Goal: Navigation & Orientation: Find specific page/section

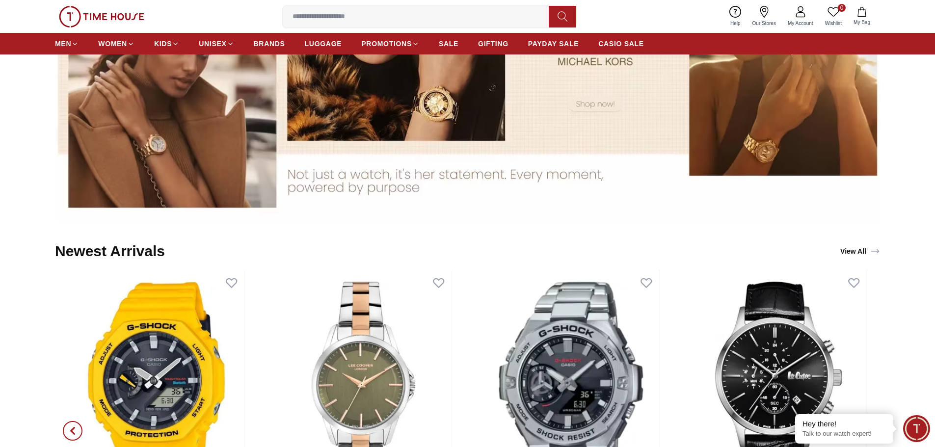
scroll to position [1031, 0]
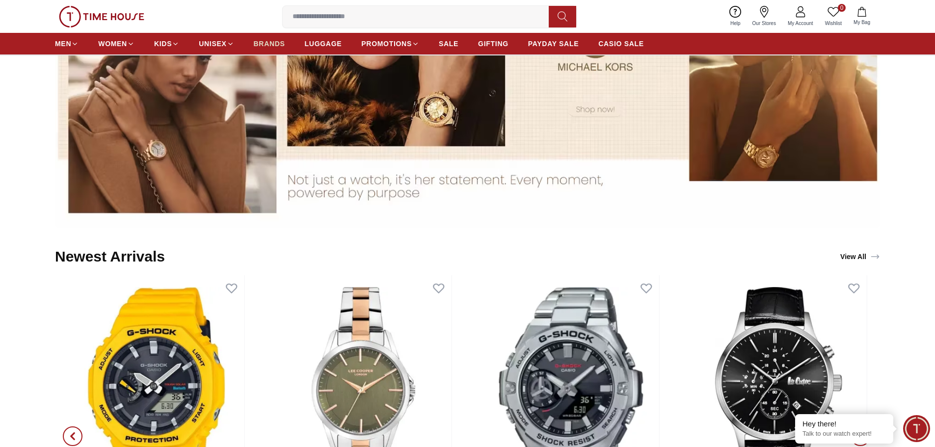
click at [256, 46] on span "BRANDS" at bounding box center [269, 44] width 31 height 10
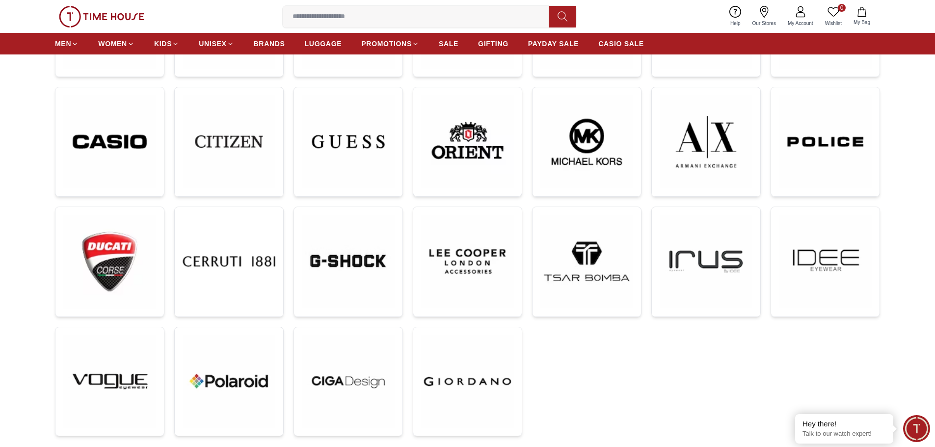
scroll to position [245, 0]
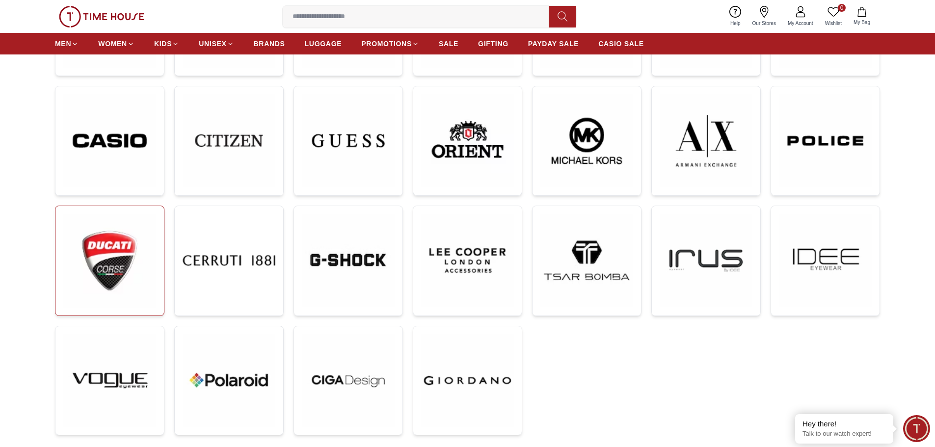
click at [133, 261] on img at bounding box center [109, 260] width 93 height 93
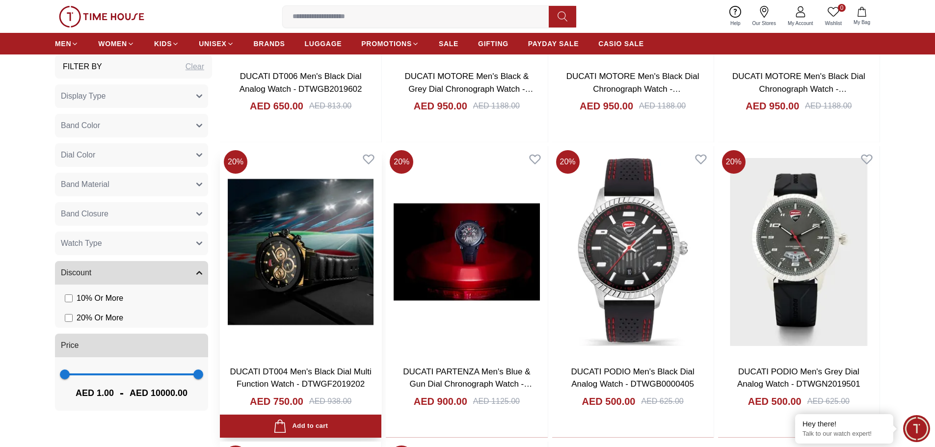
scroll to position [687, 0]
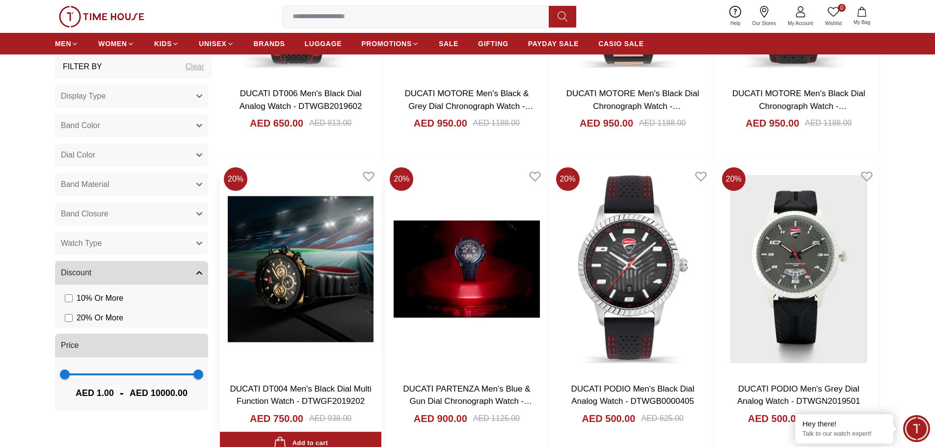
click at [304, 218] on img at bounding box center [300, 268] width 161 height 211
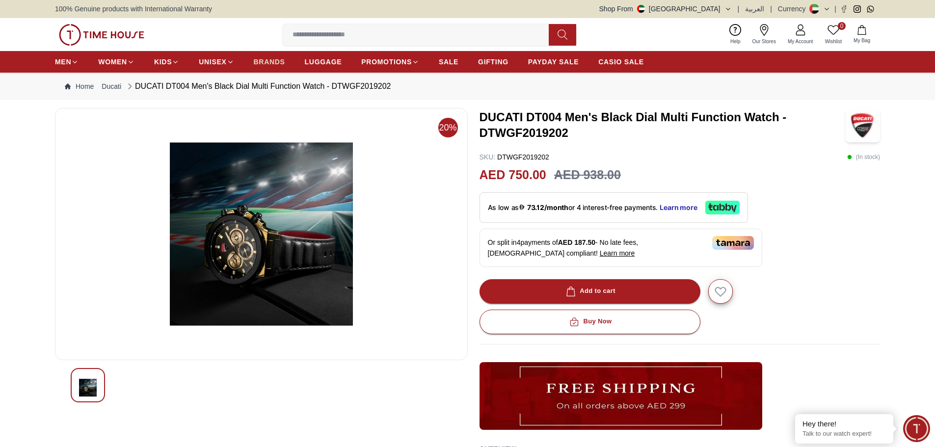
click at [264, 58] on span "BRANDS" at bounding box center [269, 62] width 31 height 10
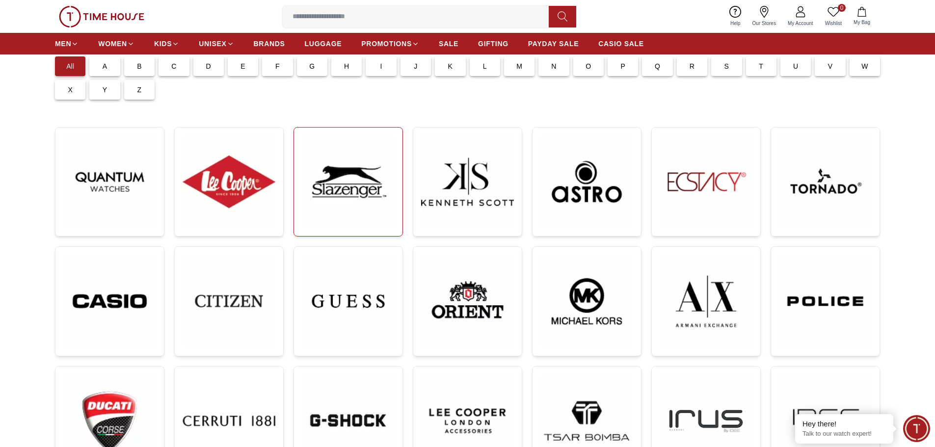
scroll to position [98, 0]
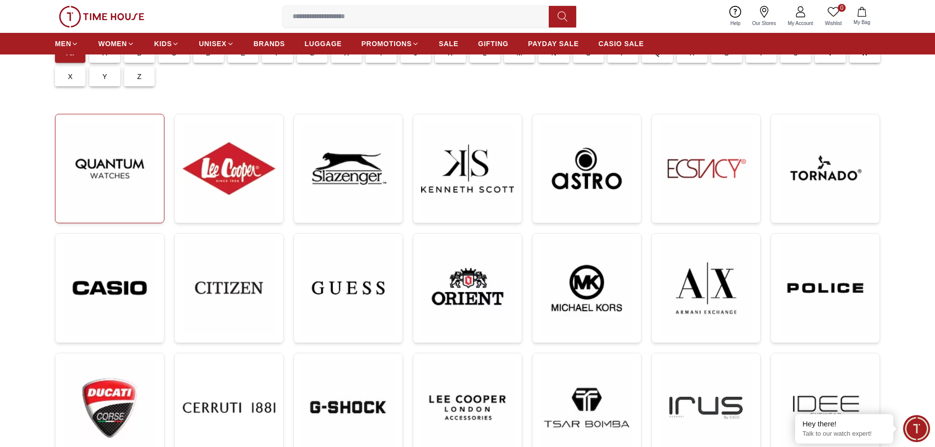
click at [102, 139] on img at bounding box center [109, 168] width 93 height 93
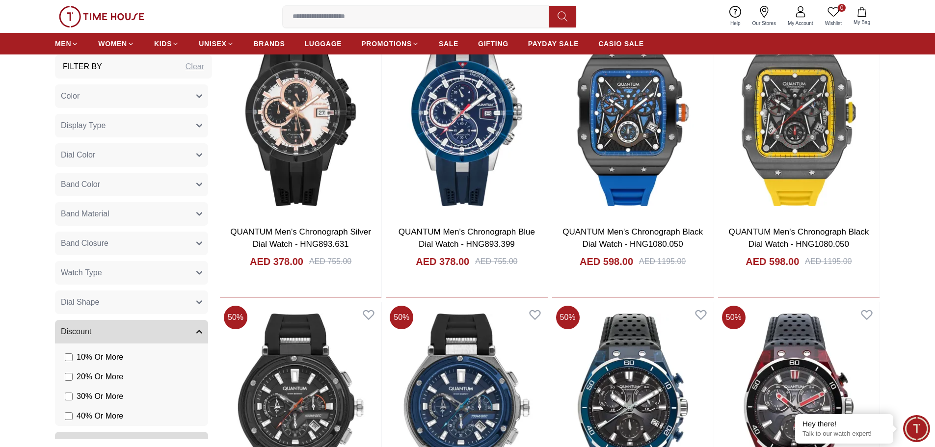
scroll to position [932, 0]
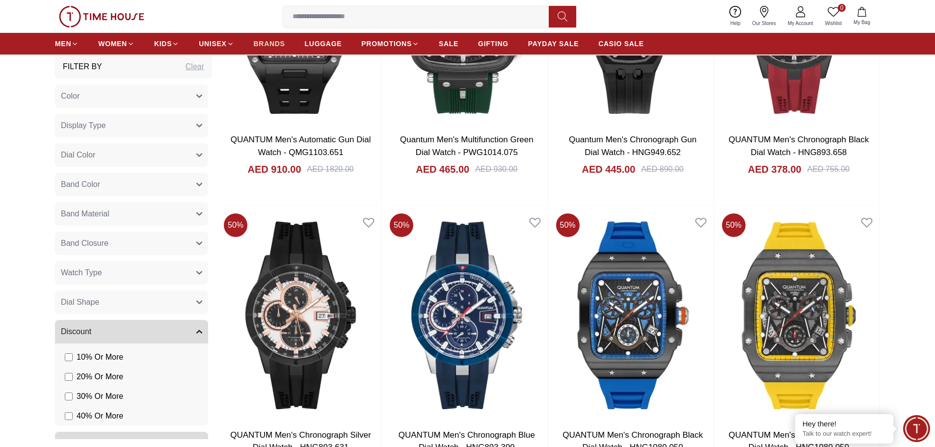
click at [281, 44] on span "BRANDS" at bounding box center [269, 44] width 31 height 10
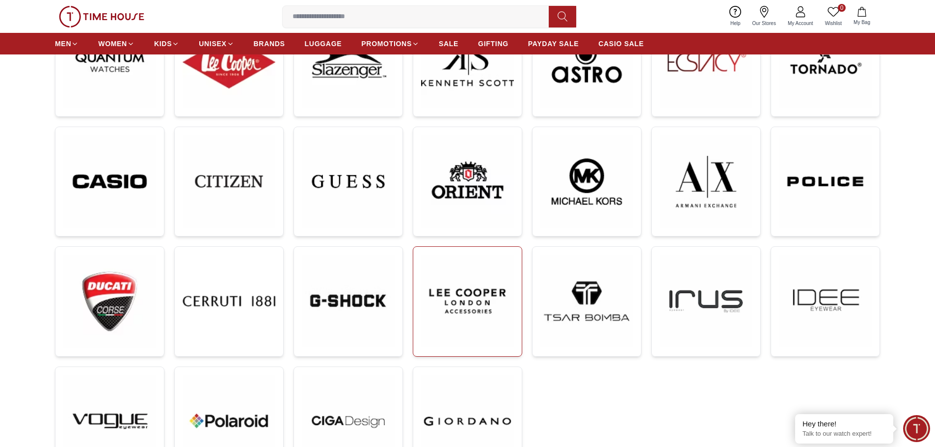
scroll to position [196, 0]
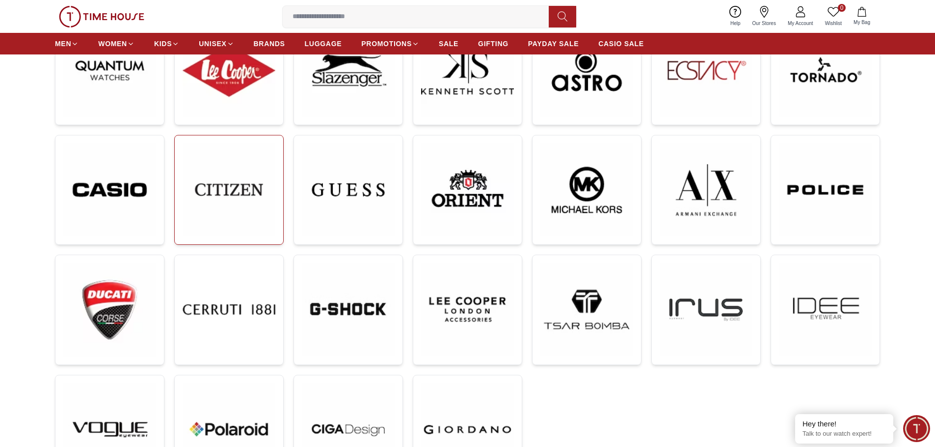
click at [197, 166] on img at bounding box center [229, 189] width 93 height 93
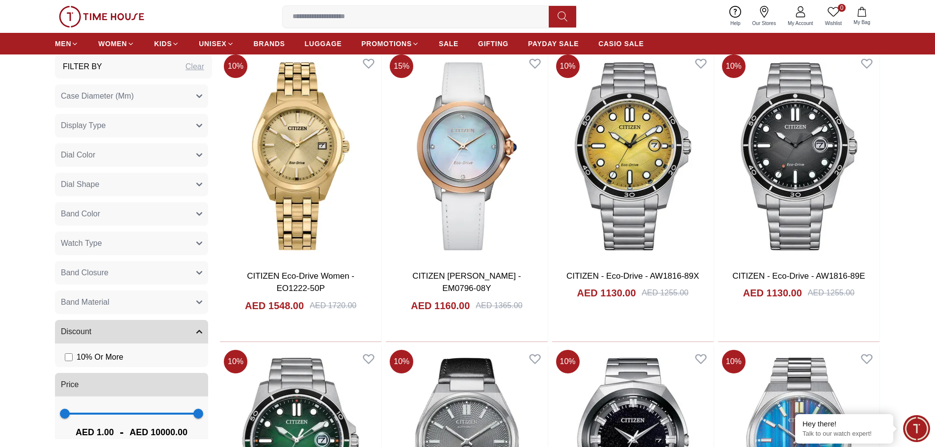
scroll to position [3725, 0]
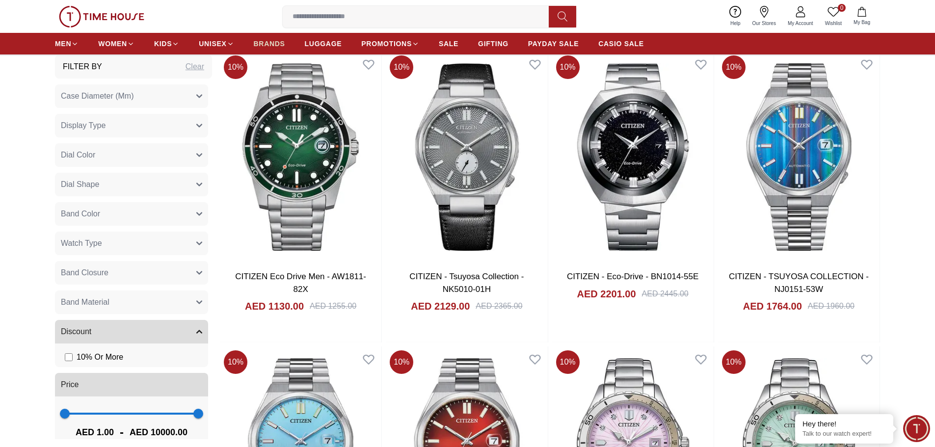
click at [269, 44] on span "BRANDS" at bounding box center [269, 44] width 31 height 10
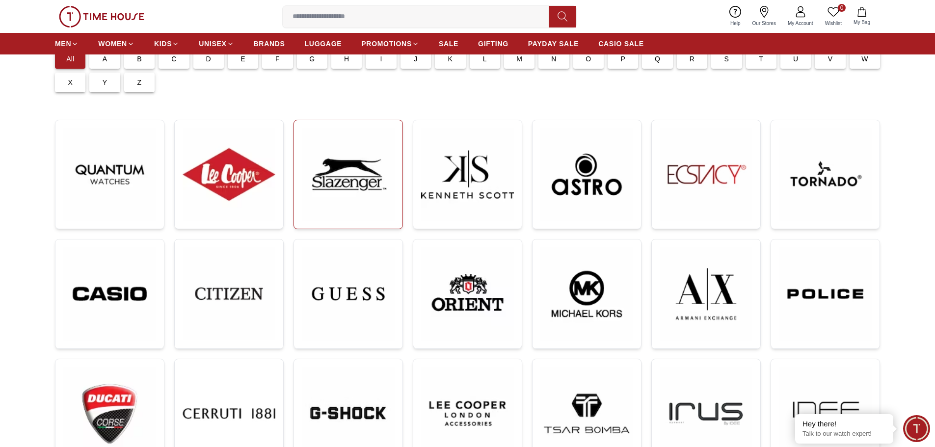
scroll to position [98, 0]
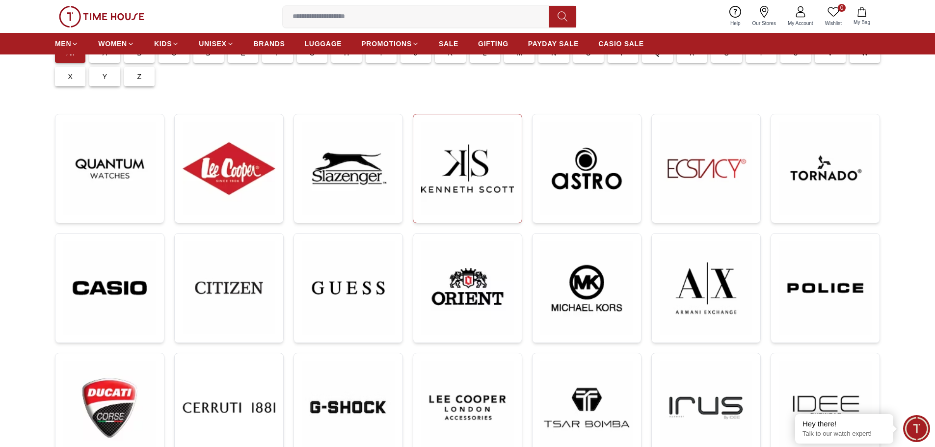
click at [465, 184] on img at bounding box center [467, 168] width 93 height 93
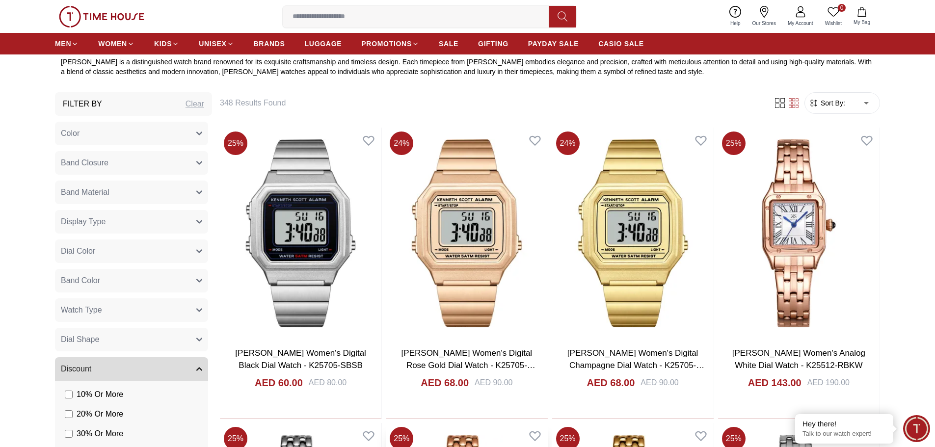
scroll to position [393, 0]
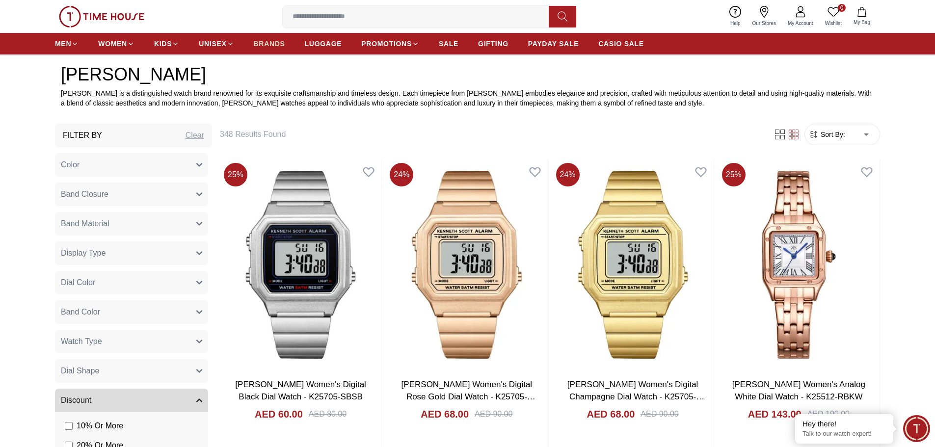
click at [270, 49] on link "BRANDS" at bounding box center [269, 44] width 31 height 18
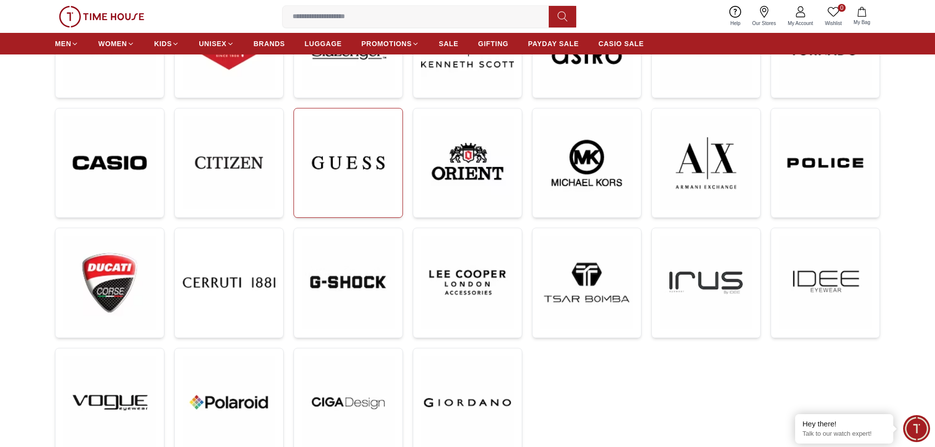
scroll to position [245, 0]
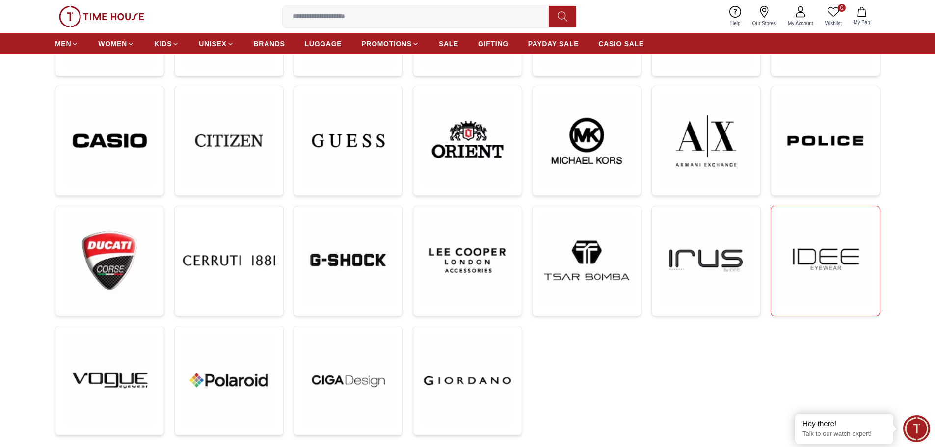
click at [829, 259] on img at bounding box center [825, 260] width 93 height 93
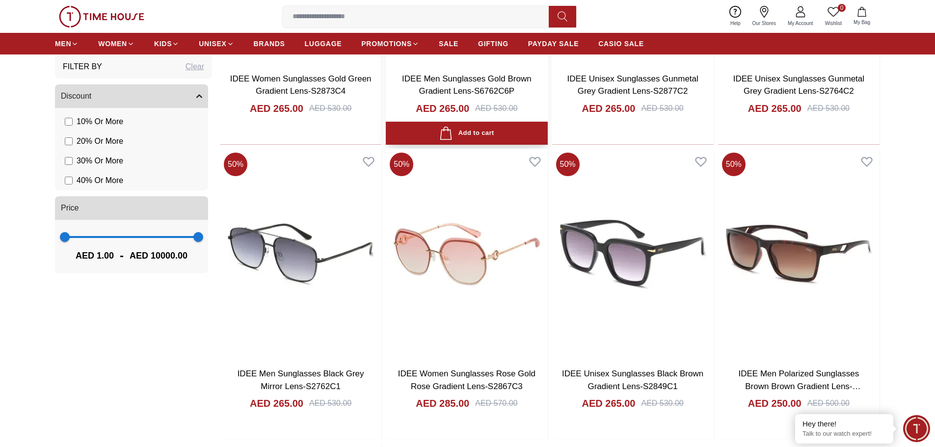
scroll to position [687, 0]
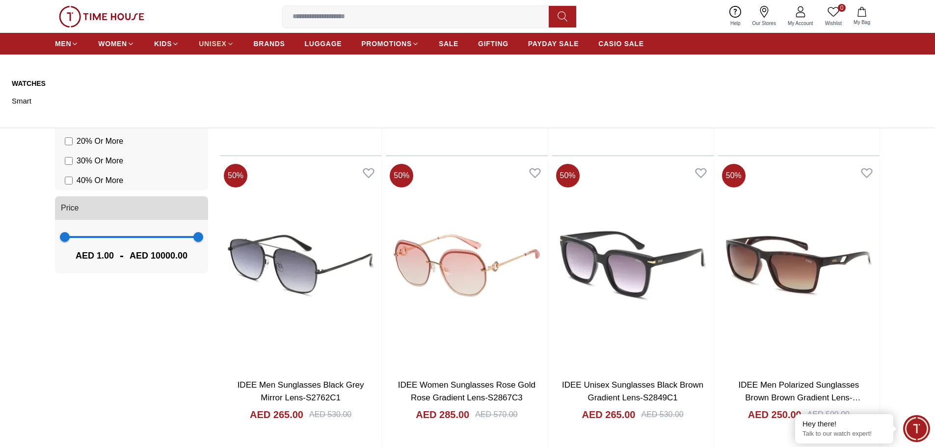
click at [231, 35] on link "UNISEX" at bounding box center [216, 44] width 35 height 18
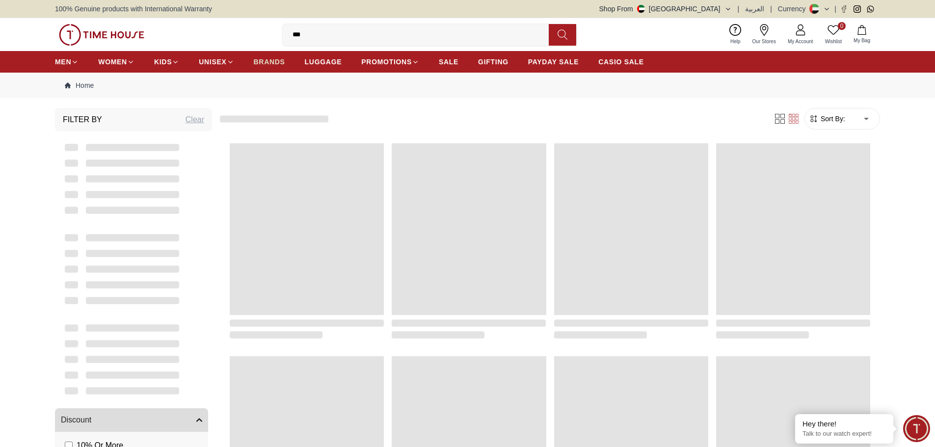
click at [262, 50] on div "0 Wishlist My Bag *** Help Our Stores My Account 0 Wishlist My Bag" at bounding box center [467, 34] width 825 height 33
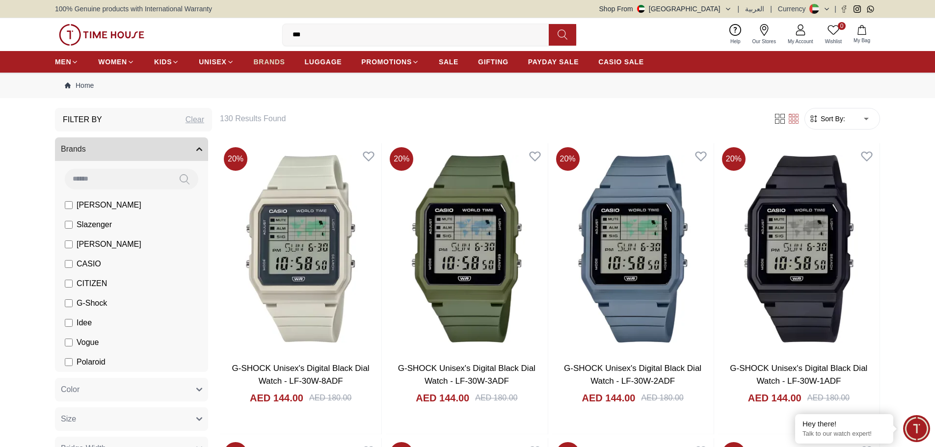
click at [270, 65] on span "BRANDS" at bounding box center [269, 62] width 31 height 10
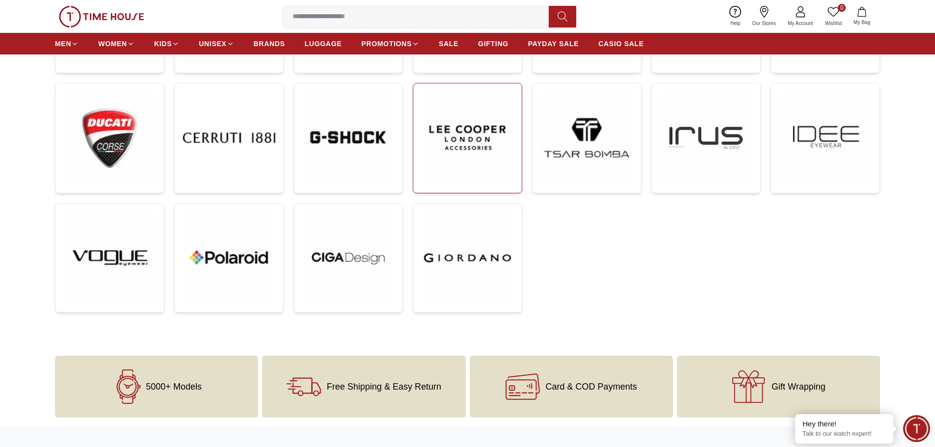
scroll to position [393, 0]
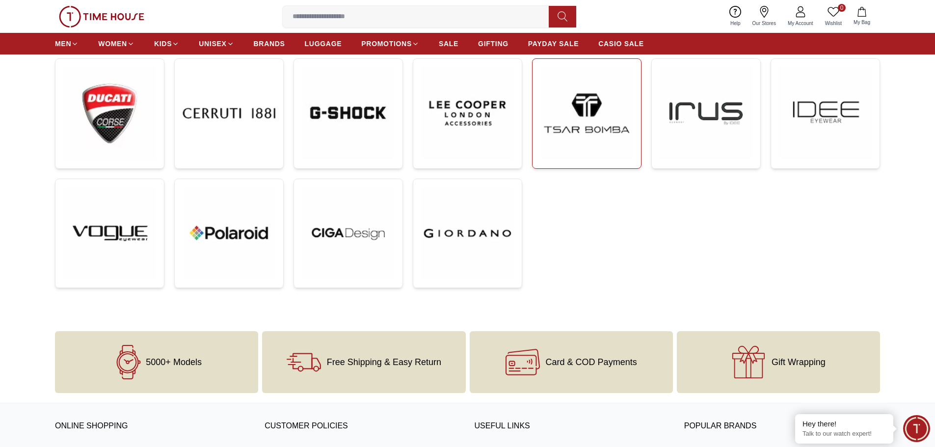
click at [563, 132] on img at bounding box center [586, 113] width 93 height 93
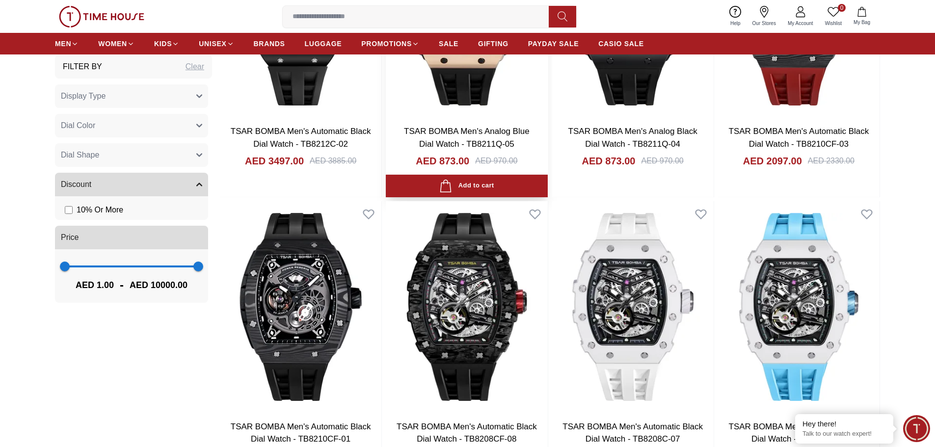
scroll to position [1767, 0]
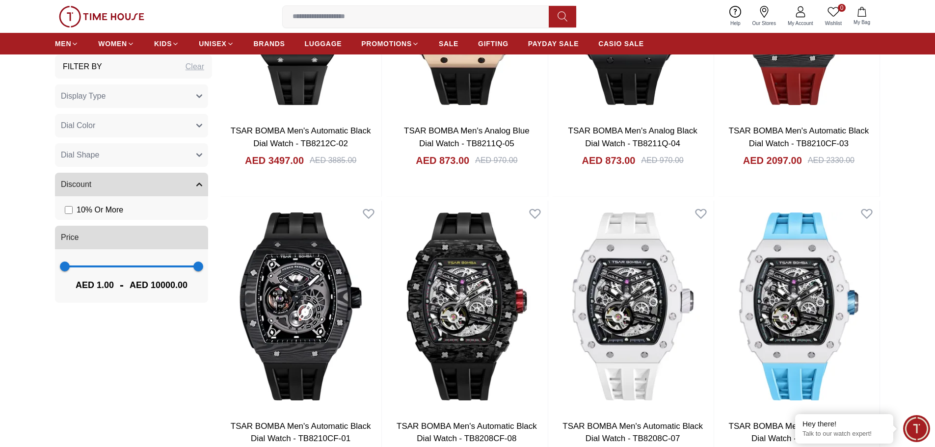
scroll to position [1521, 0]
click at [256, 40] on span "BRANDS" at bounding box center [269, 44] width 31 height 10
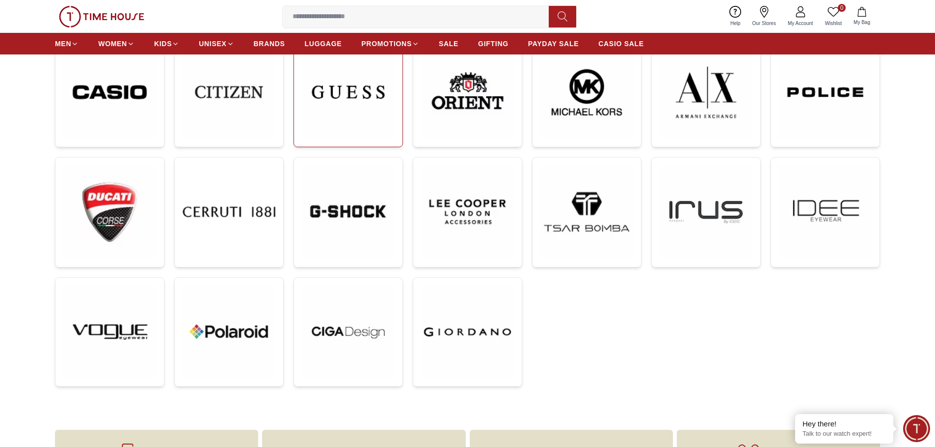
scroll to position [294, 0]
click at [261, 328] on img at bounding box center [229, 331] width 93 height 93
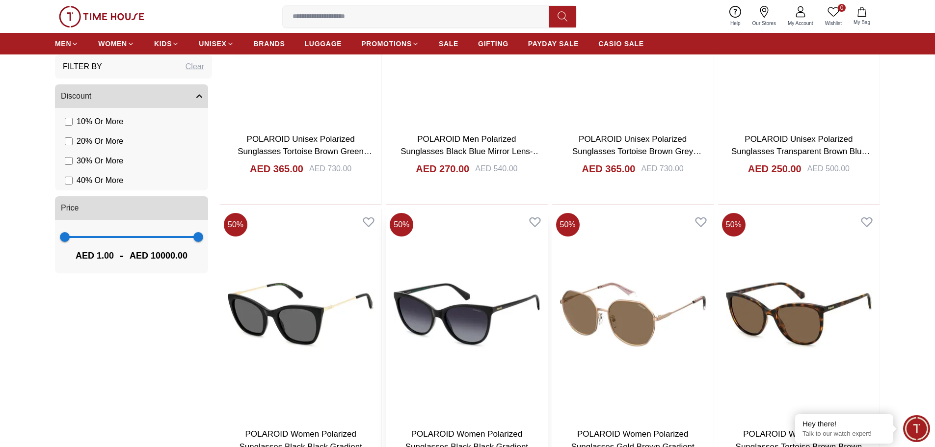
scroll to position [834, 0]
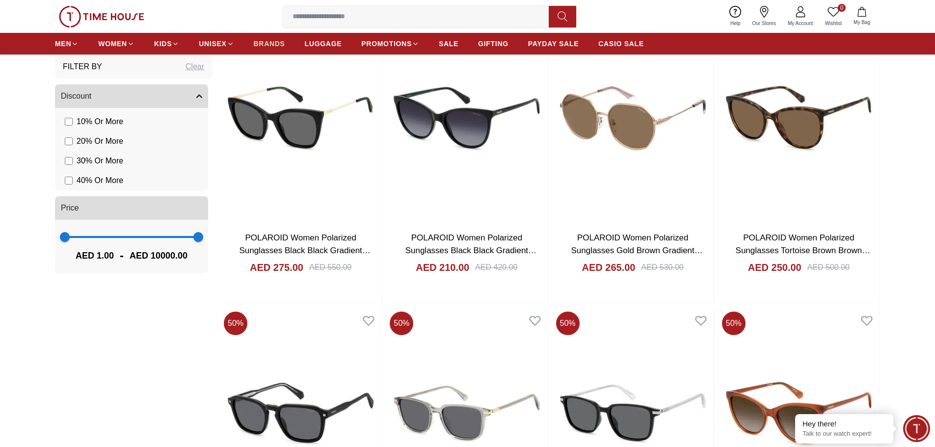
click at [256, 45] on span "BRANDS" at bounding box center [269, 44] width 31 height 10
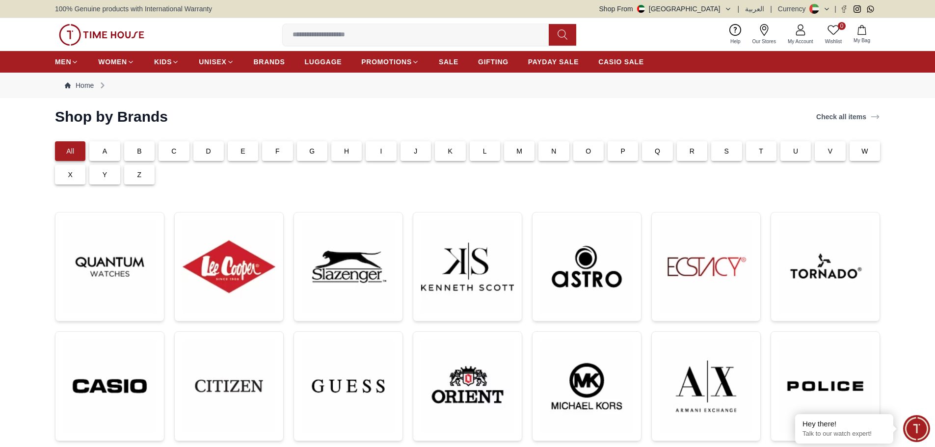
click at [726, 9] on button "Shop From [GEOGRAPHIC_DATA]" at bounding box center [665, 9] width 133 height 10
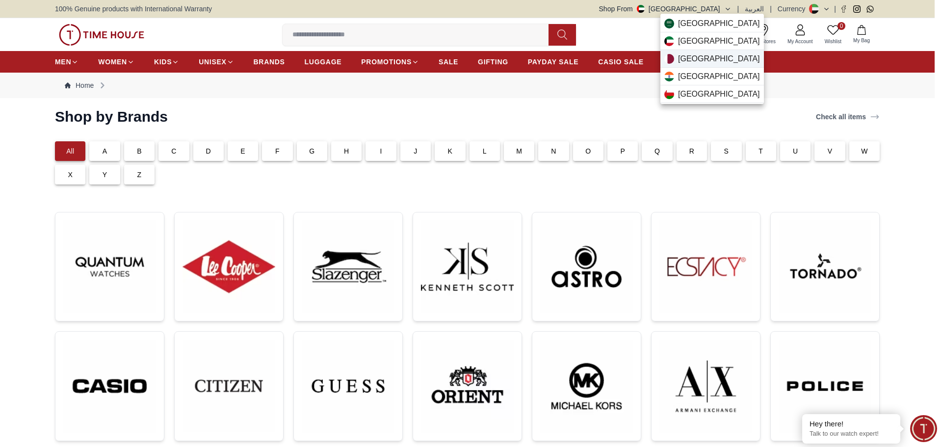
click at [704, 58] on div "[GEOGRAPHIC_DATA]" at bounding box center [713, 59] width 104 height 18
